Goal: Use online tool/utility

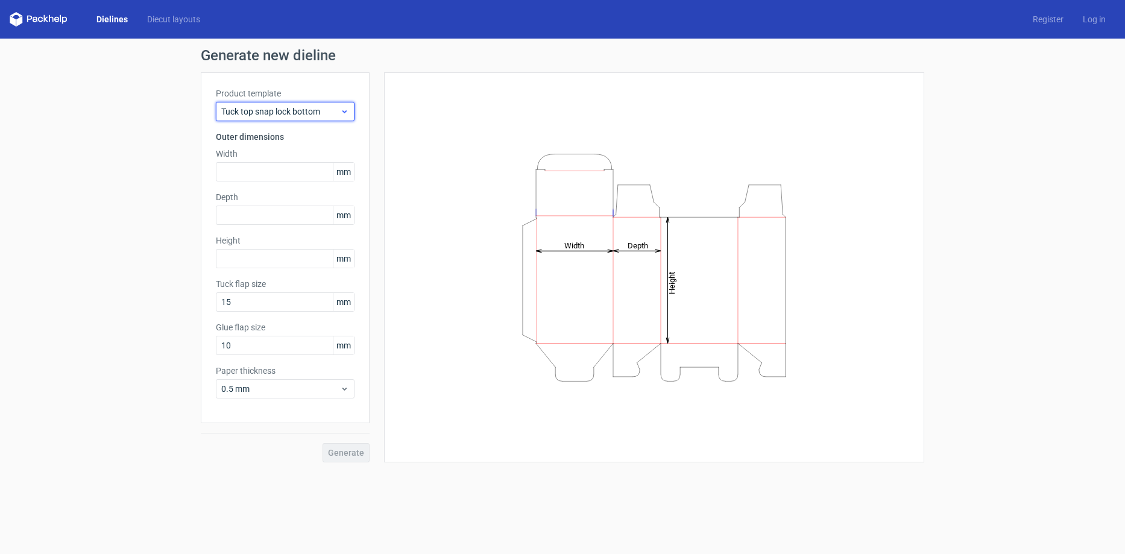
click at [346, 116] on div "Tuck top snap lock bottom" at bounding box center [285, 111] width 139 height 19
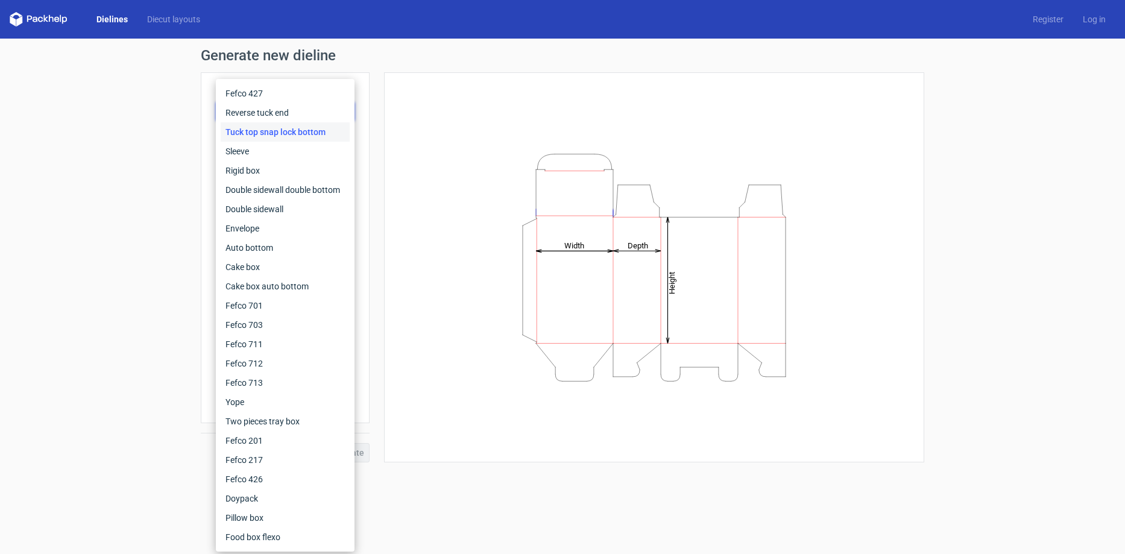
click at [443, 108] on div "Height Depth Width" at bounding box center [654, 267] width 510 height 360
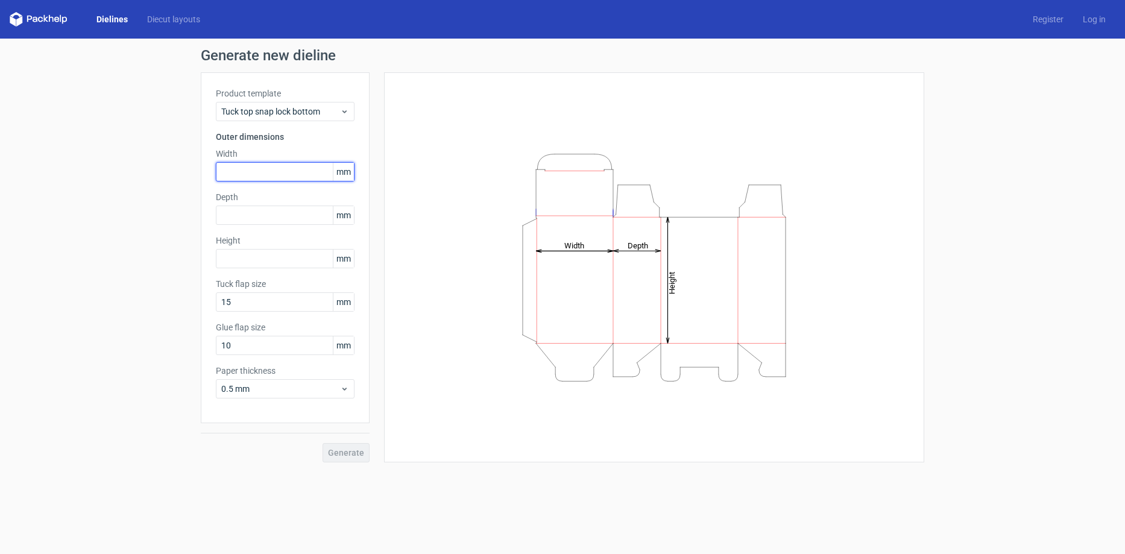
click at [265, 174] on input "text" at bounding box center [285, 171] width 139 height 19
type input "6"
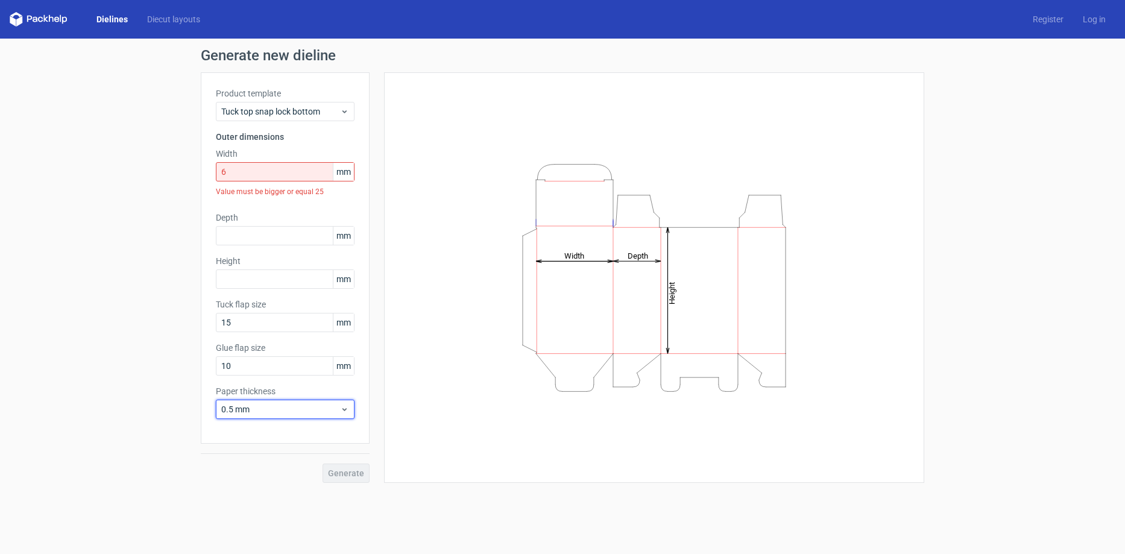
click at [309, 391] on div "Paper thickness 0.5 mm" at bounding box center [285, 402] width 139 height 34
click at [169, 17] on link "Diecut layouts" at bounding box center [173, 19] width 72 height 12
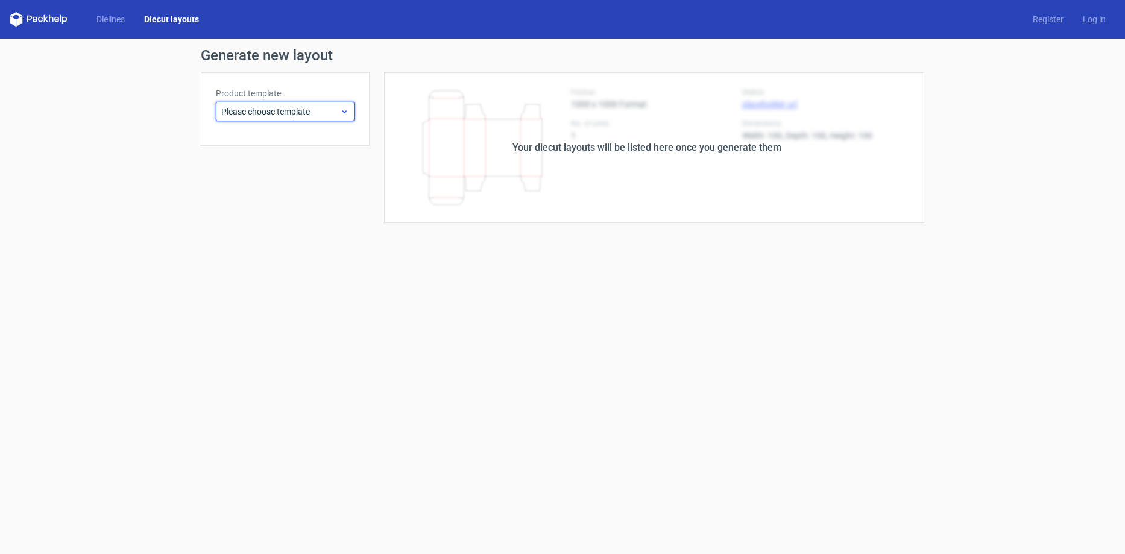
click at [288, 110] on span "Please choose template" at bounding box center [280, 112] width 119 height 12
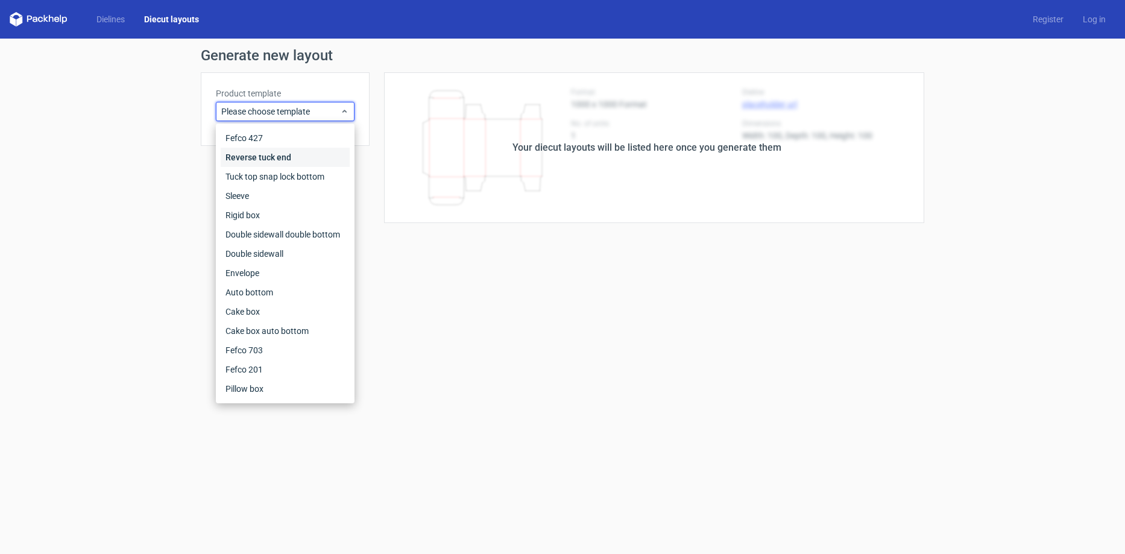
click at [273, 158] on div "Reverse tuck end" at bounding box center [285, 157] width 129 height 19
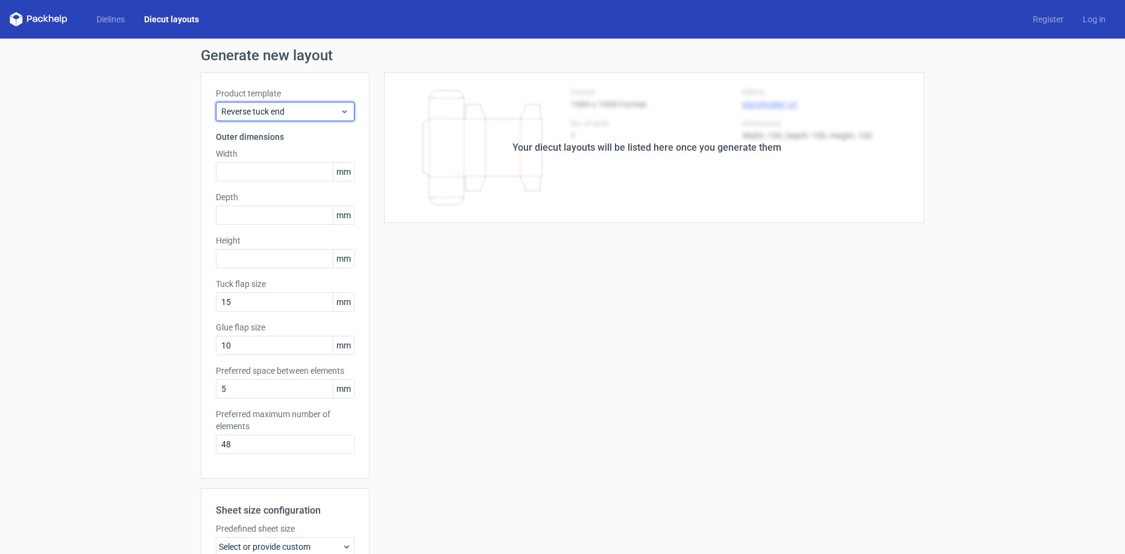
click at [285, 114] on span "Reverse tuck end" at bounding box center [280, 112] width 119 height 12
